Goal: Information Seeking & Learning: Learn about a topic

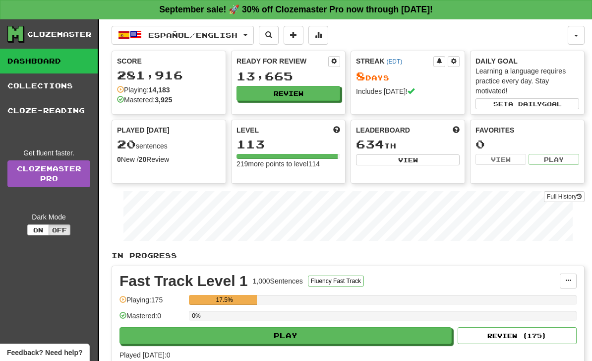
click at [250, 32] on button "Español / English" at bounding box center [183, 35] width 142 height 19
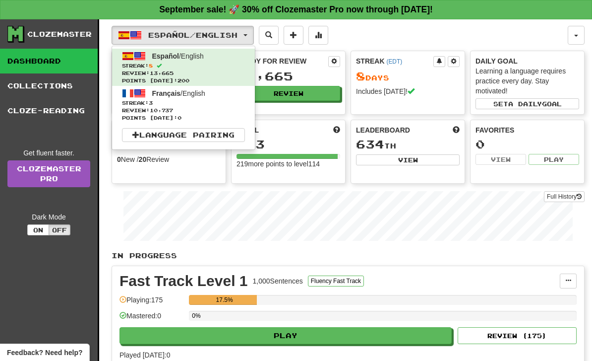
click at [219, 108] on span "Review: 10,737" at bounding box center [183, 110] width 123 height 7
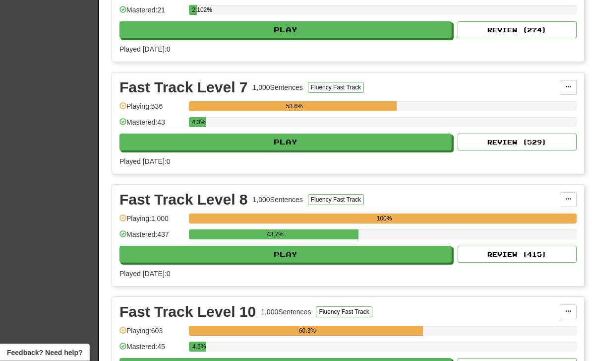
scroll to position [437, 0]
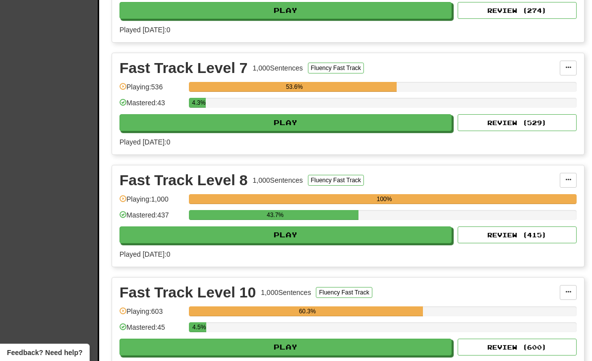
click at [373, 231] on button "Play" at bounding box center [286, 234] width 332 height 17
select select "**"
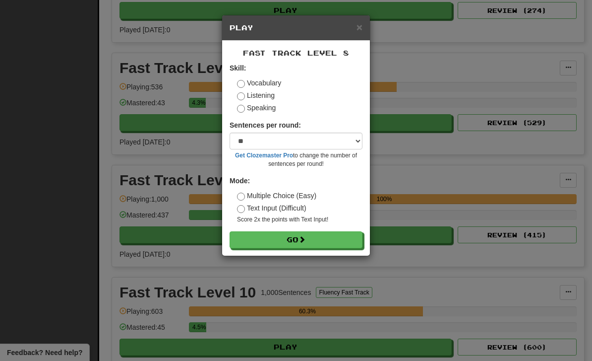
click at [347, 252] on div "Fast Track Level 8 Skill: Vocabulary Listening Speaking Sentences per round: * …" at bounding box center [296, 148] width 148 height 215
click at [342, 244] on button "Go" at bounding box center [296, 239] width 133 height 17
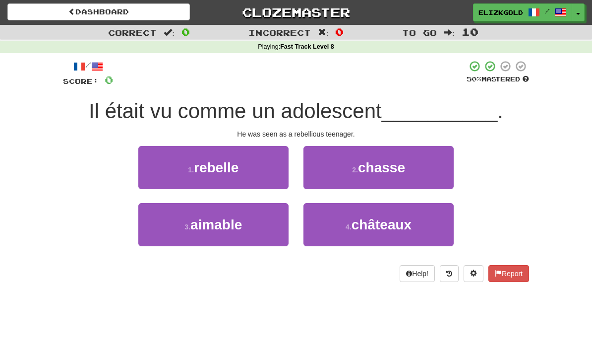
scroll to position [3, 0]
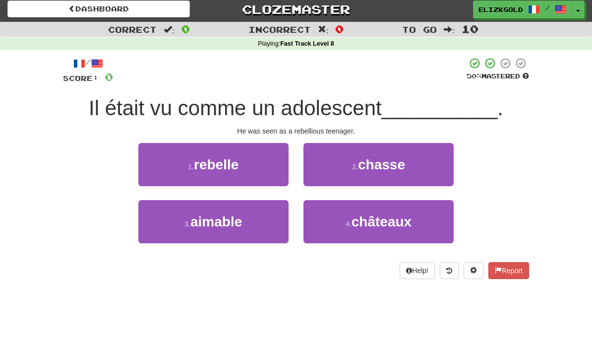
click at [268, 158] on button "1 . rebelle" at bounding box center [213, 164] width 150 height 43
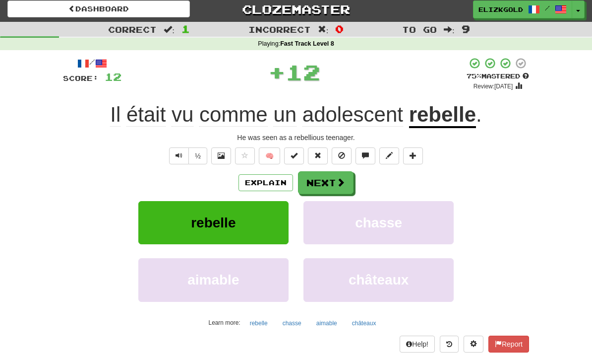
click at [330, 177] on button "Next" at bounding box center [326, 182] width 56 height 23
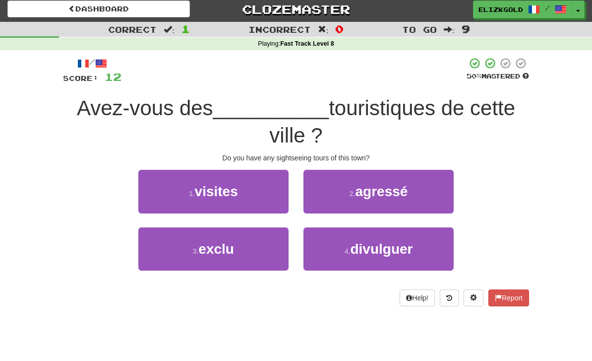
click at [252, 201] on button "1 . visites" at bounding box center [213, 191] width 150 height 43
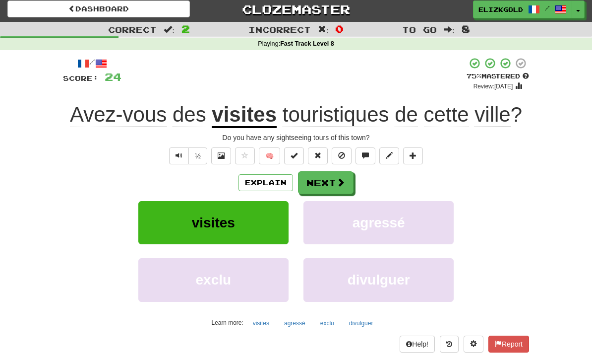
click at [317, 183] on button "Next" at bounding box center [326, 182] width 56 height 23
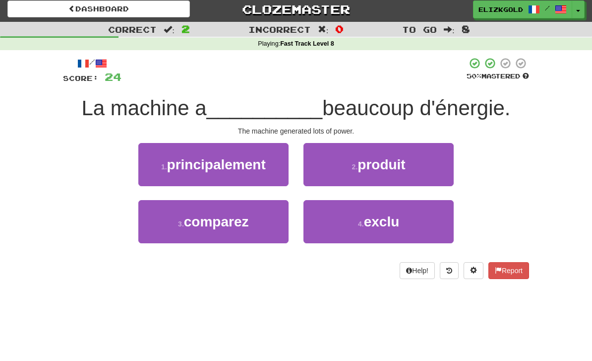
click at [423, 177] on button "2 . produit" at bounding box center [379, 164] width 150 height 43
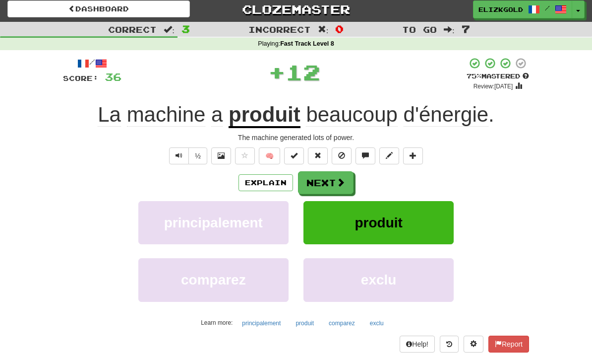
click at [335, 186] on button "Next" at bounding box center [326, 182] width 56 height 23
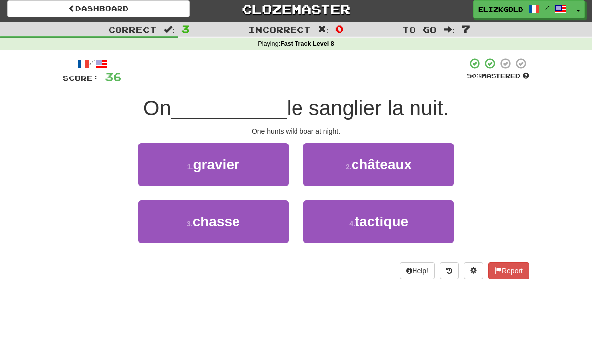
click at [256, 226] on button "3 . chasse" at bounding box center [213, 221] width 150 height 43
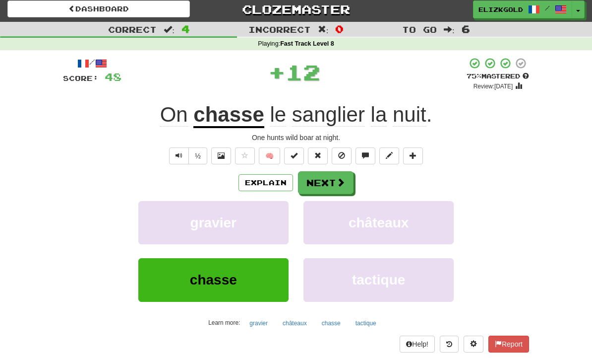
click at [336, 179] on span at bounding box center [340, 182] width 9 height 9
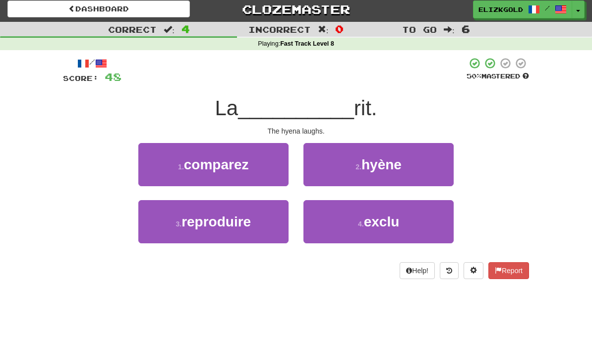
click at [425, 166] on button "2 . hyène" at bounding box center [379, 164] width 150 height 43
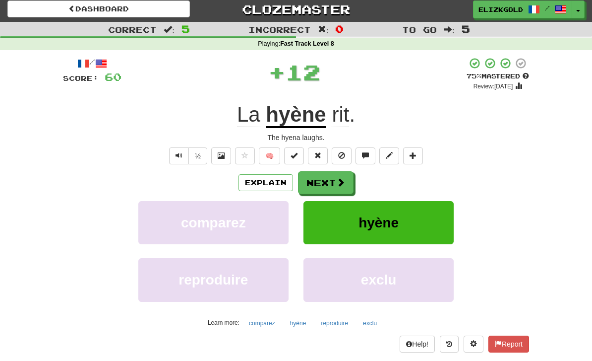
click at [340, 181] on span at bounding box center [340, 182] width 9 height 9
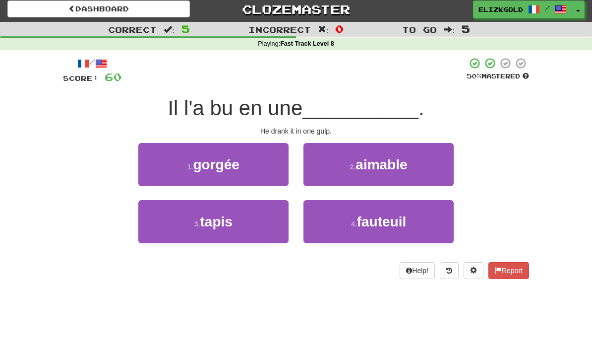
click at [256, 163] on button "1 . gorgée" at bounding box center [213, 164] width 150 height 43
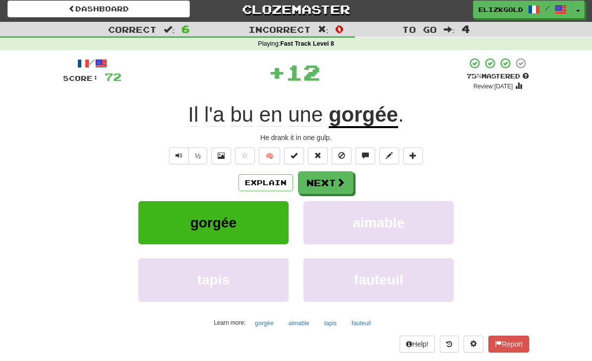
click at [343, 178] on span at bounding box center [340, 182] width 9 height 9
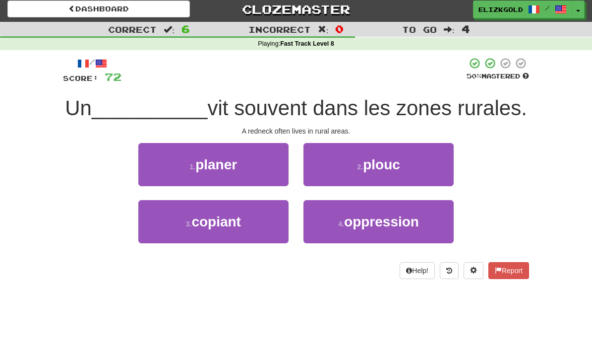
click at [387, 168] on span "plouc" at bounding box center [381, 164] width 37 height 15
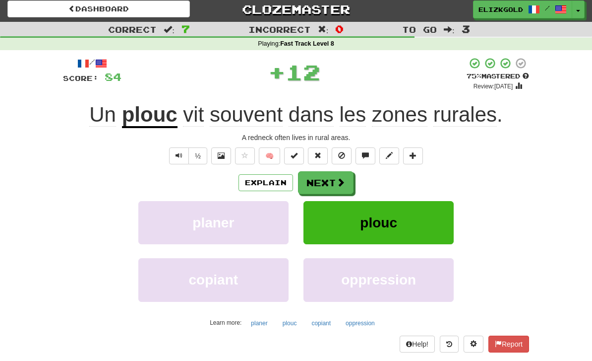
click at [270, 182] on button "Explain" at bounding box center [266, 182] width 55 height 17
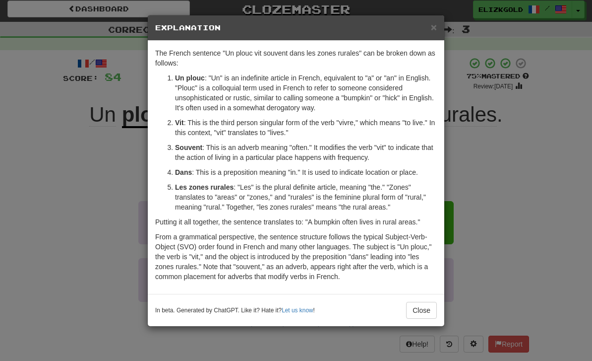
click at [506, 191] on div "× Explanation The French sentence "Un plouc vit souvent dans les zones rurales"…" at bounding box center [296, 180] width 592 height 361
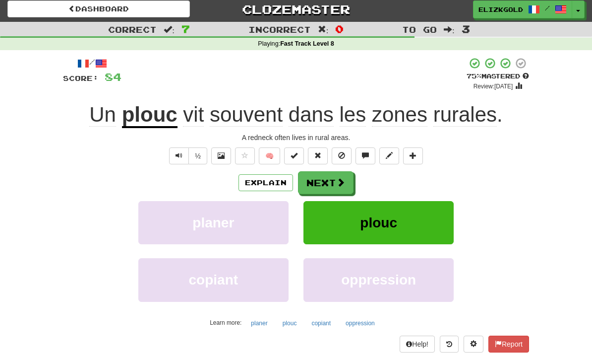
click at [335, 176] on button "Next" at bounding box center [326, 182] width 56 height 23
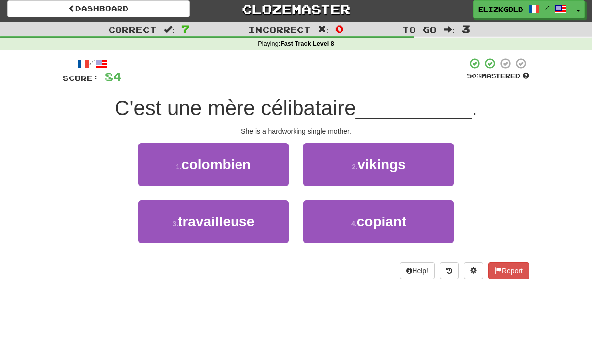
click at [269, 224] on button "3 . travailleuse" at bounding box center [213, 221] width 150 height 43
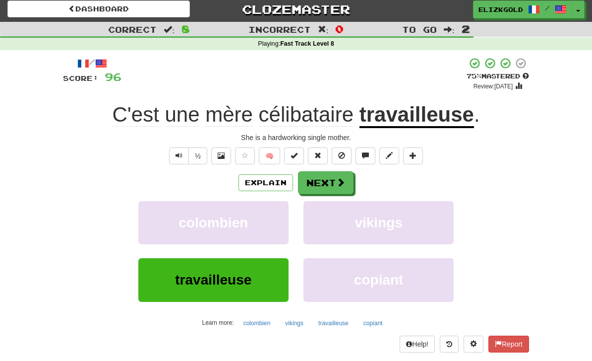
click at [330, 172] on button "Next" at bounding box center [326, 182] width 56 height 23
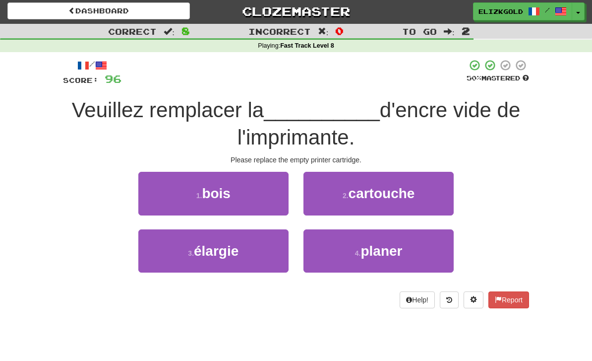
click at [427, 206] on button "2 . cartouche" at bounding box center [379, 193] width 150 height 43
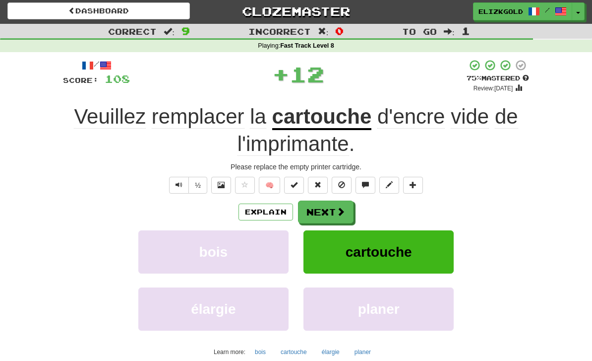
scroll to position [1, 0]
click at [335, 200] on button "Next" at bounding box center [326, 211] width 56 height 23
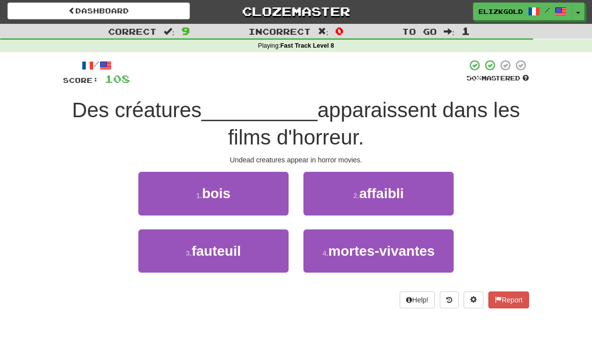
click at [423, 252] on span "mortes-vivantes" at bounding box center [381, 250] width 107 height 15
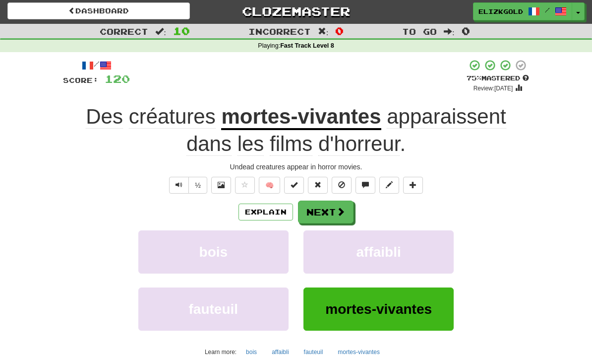
click at [333, 204] on button "Next" at bounding box center [326, 211] width 56 height 23
